Goal: Find contact information: Find contact information

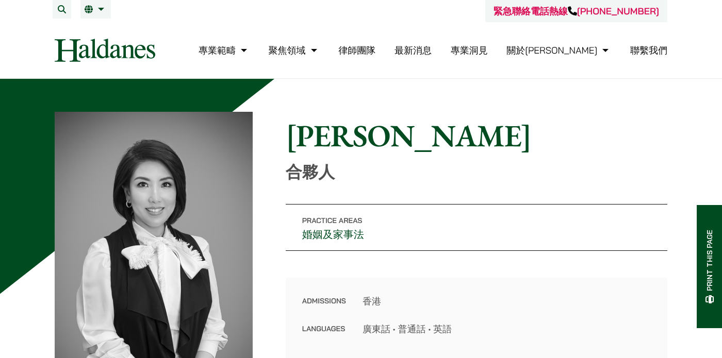
click at [656, 51] on link "聯繫我們" at bounding box center [648, 50] width 37 height 12
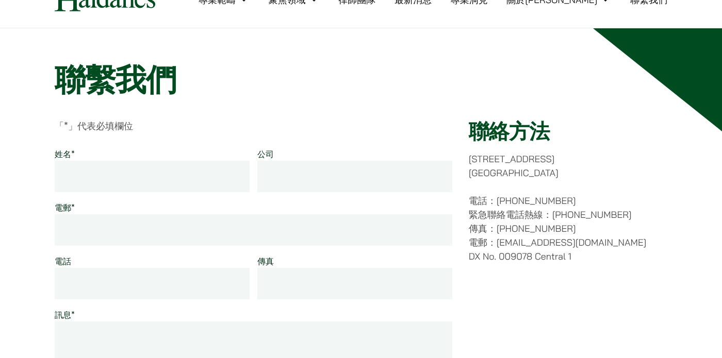
scroll to position [103, 0]
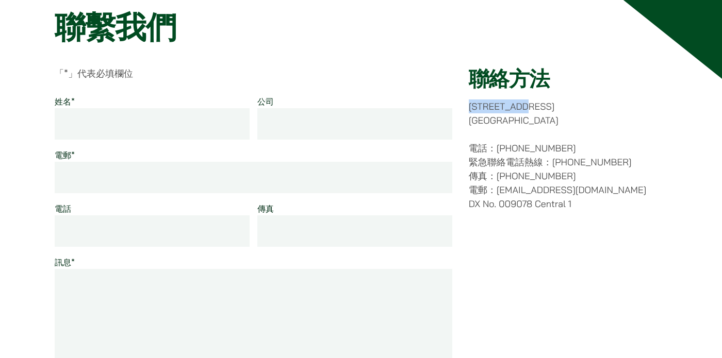
drag, startPoint x: 470, startPoint y: 104, endPoint x: 570, endPoint y: 106, distance: 100.0
click at [570, 106] on p "香港中環都爹利街十一號 律敦治大廈七樓" at bounding box center [567, 113] width 198 height 28
copy p "[STREET_ADDRESS]"
drag, startPoint x: 472, startPoint y: 124, endPoint x: 536, endPoint y: 121, distance: 64.0
click at [536, 121] on p "香港中環都爹利街十一號 律敦治大廈七樓" at bounding box center [567, 113] width 198 height 28
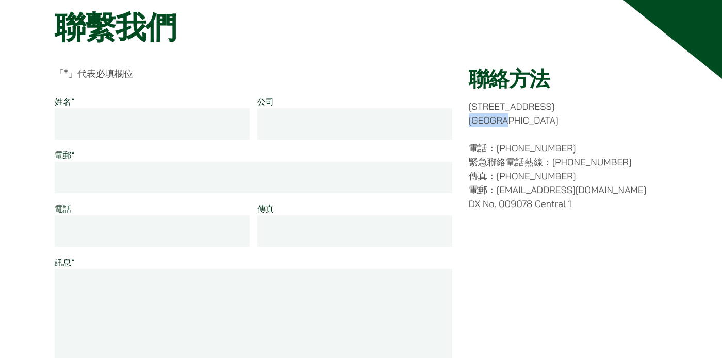
copy p "律[GEOGRAPHIC_DATA]"
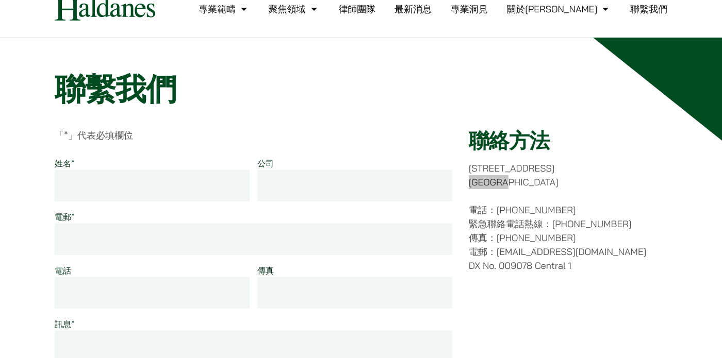
scroll to position [0, 0]
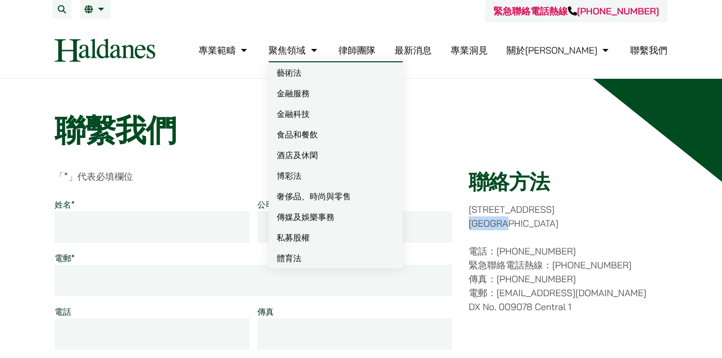
click at [375, 46] on link "律師團隊" at bounding box center [356, 50] width 37 height 12
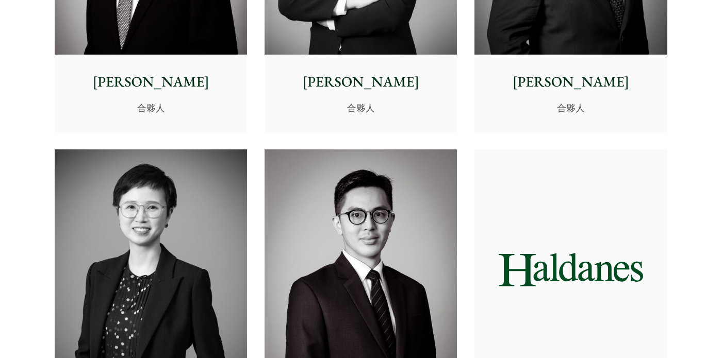
scroll to position [1958, 0]
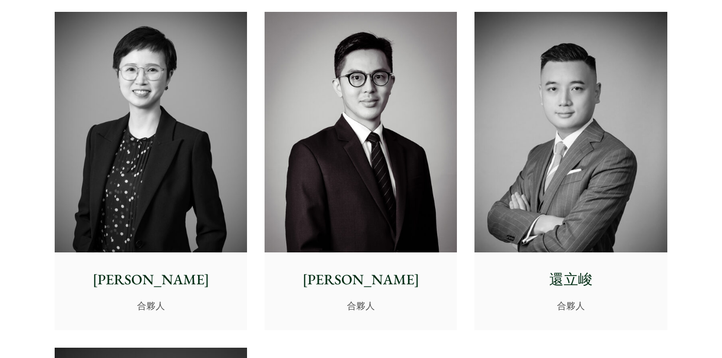
click at [204, 136] on img at bounding box center [151, 132] width 192 height 241
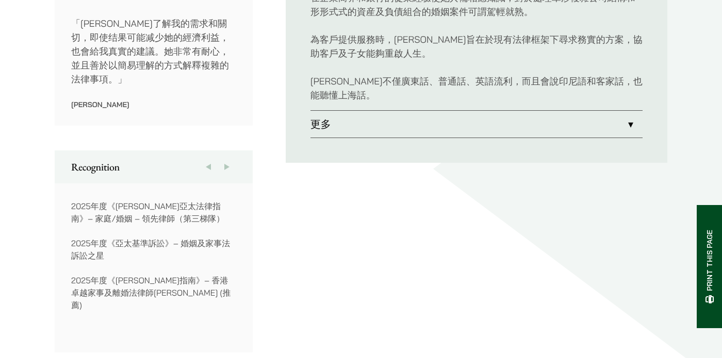
scroll to position [361, 0]
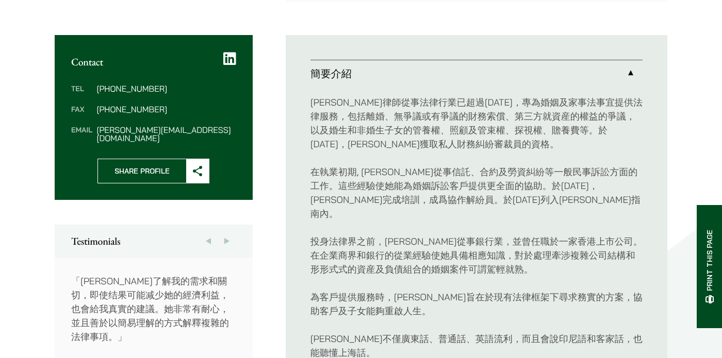
click at [134, 159] on span "Share Profile" at bounding box center [142, 171] width 88 height 24
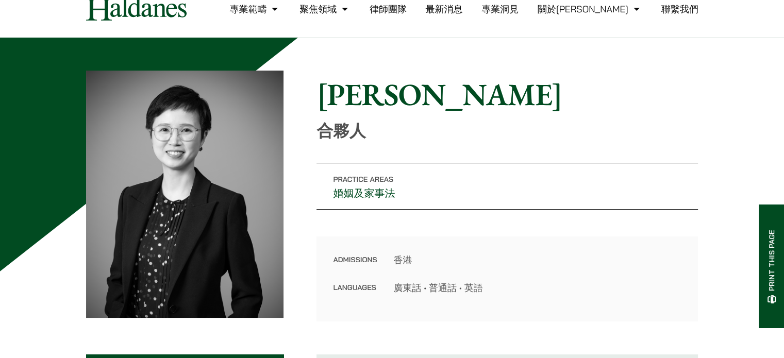
scroll to position [0, 0]
